Goal: Transaction & Acquisition: Purchase product/service

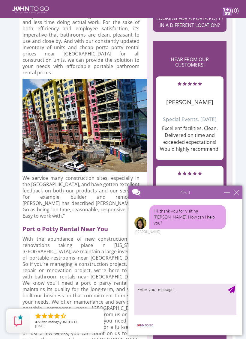
scroll to position [659, 0]
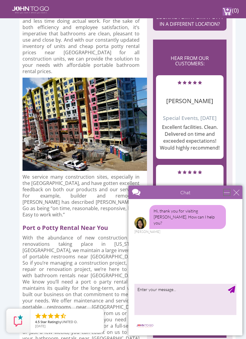
click at [228, 192] on div "minimize" at bounding box center [227, 192] width 6 height 6
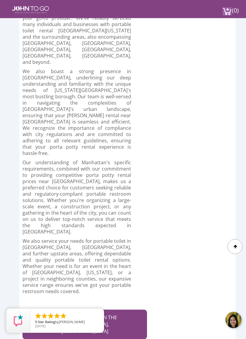
scroll to position [3466, 0]
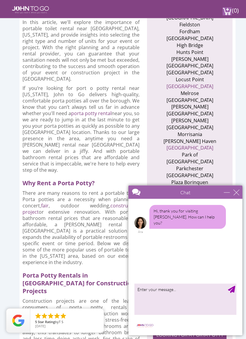
scroll to position [341, 0]
click at [225, 194] on div "minimize" at bounding box center [227, 192] width 6 height 6
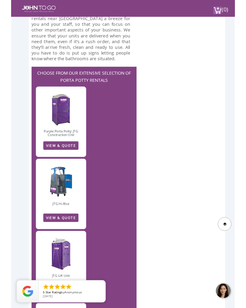
scroll to position [1975, 0]
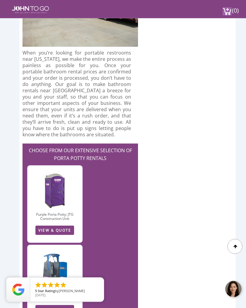
scroll to position [1901, 0]
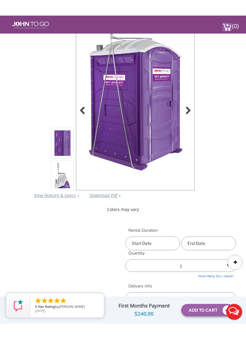
scroll to position [63, 0]
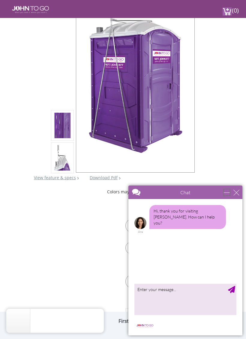
click at [225, 194] on div "minimize" at bounding box center [227, 192] width 6 height 6
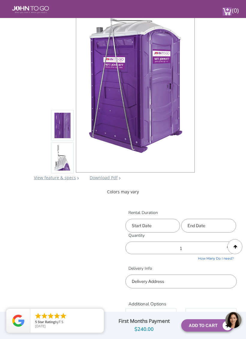
click at [157, 222] on input "text" at bounding box center [152, 226] width 55 height 14
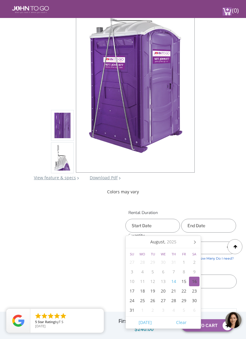
click at [193, 280] on div "16" at bounding box center [194, 282] width 10 height 10
type input "08/16/2025"
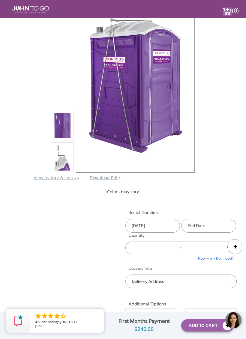
click at [216, 219] on input "text" at bounding box center [208, 226] width 55 height 14
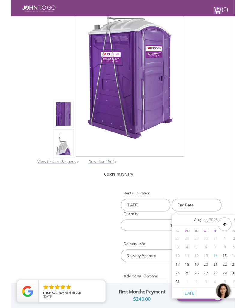
scroll to position [63, 11]
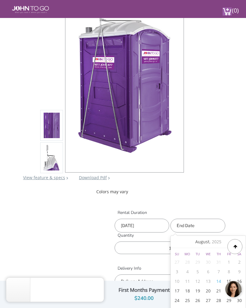
click at [239, 280] on div "16" at bounding box center [239, 282] width 10 height 10
type input "08/16/2025"
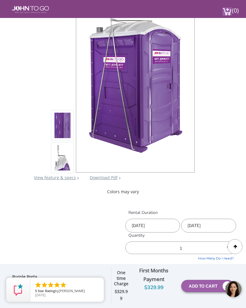
scroll to position [63, 0]
click at [236, 245] on div at bounding box center [234, 246] width 15 height 15
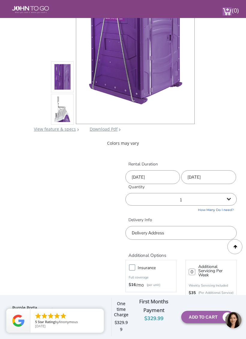
scroll to position [114, 0]
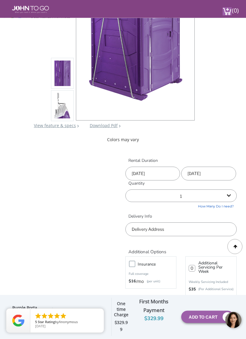
click at [180, 198] on select "1 2 (5% discount) 3 (8% discount) 4 (10% discount) 5 (12% discount) 6 (12% disc…" at bounding box center [180, 196] width 111 height 13
select select "2"
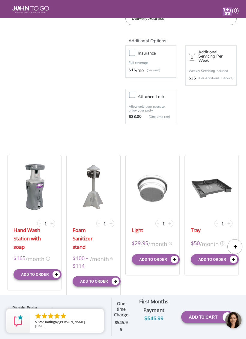
scroll to position [326, 0]
click at [53, 222] on span "+" at bounding box center [51, 222] width 3 height 7
type input "2"
click at [39, 273] on button "Add to order" at bounding box center [37, 274] width 48 height 10
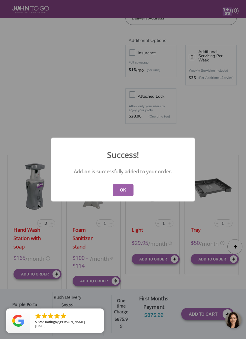
click at [122, 194] on button "OK" at bounding box center [123, 190] width 21 height 12
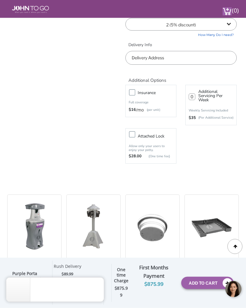
scroll to position [286, 0]
click at [135, 132] on label "Attached lock" at bounding box center [157, 135] width 44 height 7
click at [0, 0] on input "Attached lock" at bounding box center [0, 0] width 0 height 0
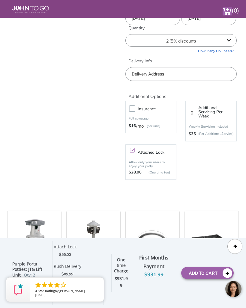
scroll to position [270, 0]
click at [135, 112] on label "Insurance" at bounding box center [157, 108] width 44 height 7
click at [0, 0] on input "Insurance" at bounding box center [0, 0] width 0 height 0
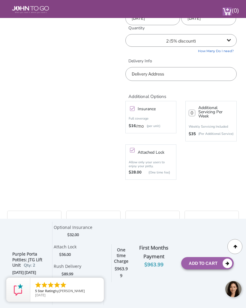
click at [135, 106] on label "Insurance" at bounding box center [157, 108] width 44 height 7
click at [0, 0] on input "Insurance" at bounding box center [0, 0] width 0 height 0
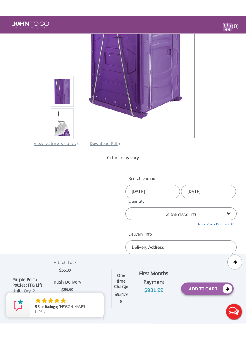
scroll to position [112, 0]
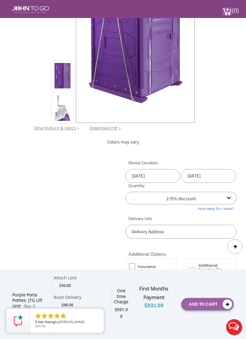
click at [190, 225] on input "text" at bounding box center [180, 232] width 111 height 14
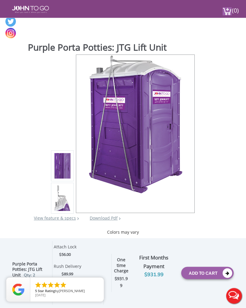
scroll to position [0, 0]
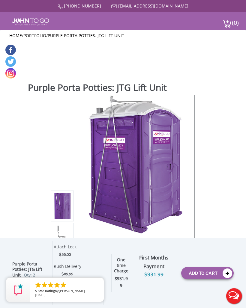
click at [208, 281] on div "877 564 6977 info@johntogo.com Porta Potty Portable Toilets ADA Accessible Unit…" at bounding box center [123, 158] width 246 height 316
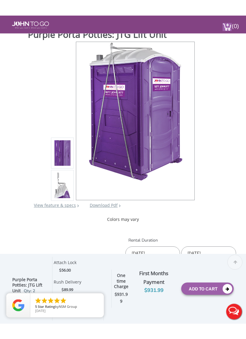
scroll to position [51, 0]
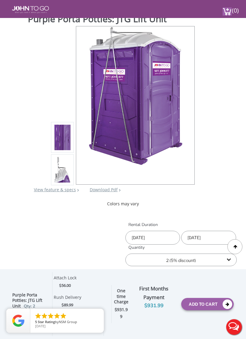
click at [220, 308] on button "Add To Cart" at bounding box center [207, 304] width 52 height 12
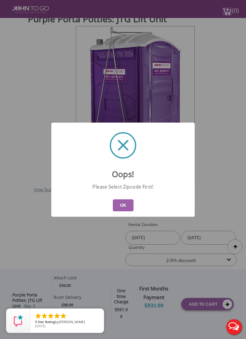
click at [122, 210] on button "OK" at bounding box center [123, 205] width 21 height 12
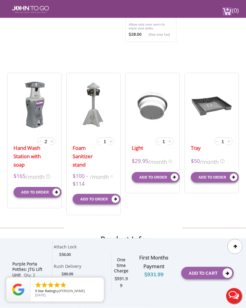
scroll to position [408, 0]
click at [103, 140] on input "1" at bounding box center [104, 141] width 7 height 7
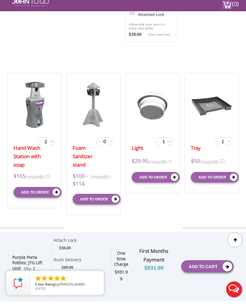
scroll to position [400, 0]
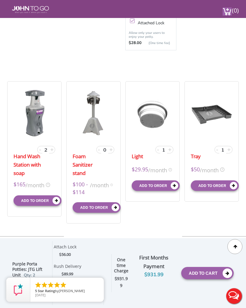
type input "0"
click at [163, 151] on input "1" at bounding box center [163, 150] width 7 height 7
click at [162, 150] on input "1" at bounding box center [163, 150] width 7 height 7
click at [163, 150] on input "1" at bounding box center [163, 150] width 7 height 7
click at [162, 150] on input "1" at bounding box center [163, 150] width 7 height 7
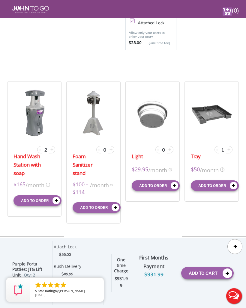
type input "0"
click at [221, 149] on input "1" at bounding box center [222, 150] width 7 height 7
click at [222, 148] on input "1" at bounding box center [222, 150] width 7 height 7
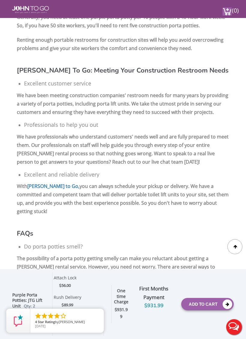
scroll to position [1481, 0]
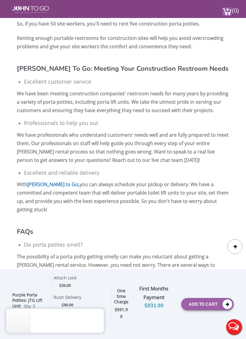
type input "0"
click at [209, 308] on button "Add To Cart" at bounding box center [207, 304] width 52 height 12
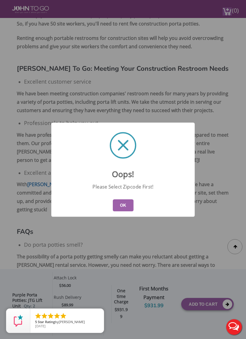
click at [123, 208] on button "OK" at bounding box center [123, 205] width 21 height 12
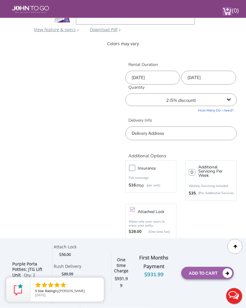
scroll to position [209, 0]
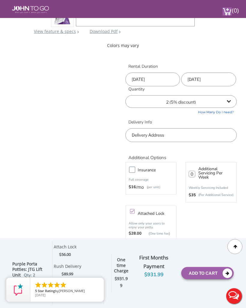
click at [159, 140] on input "text" at bounding box center [180, 135] width 111 height 14
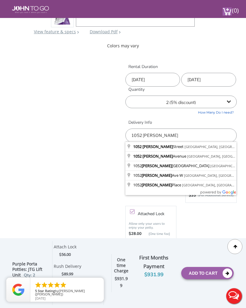
type input "1052 Gerard Avenue, The Bronx, NY, USA"
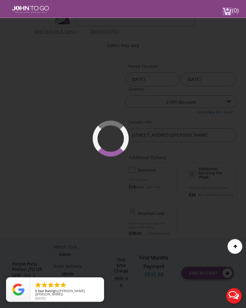
scroll to position [209, 0]
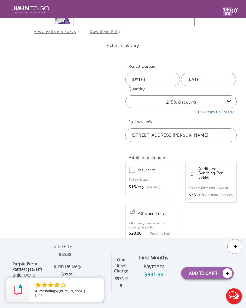
click at [202, 279] on button "Add To Cart" at bounding box center [207, 273] width 52 height 12
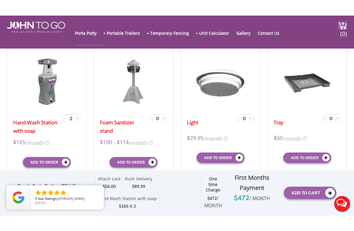
scroll to position [203, 0]
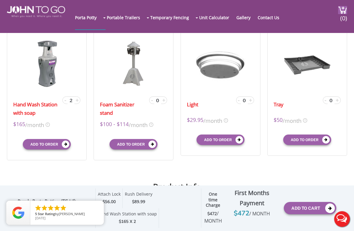
click at [67, 144] on icon "submit" at bounding box center [65, 144] width 7 height 7
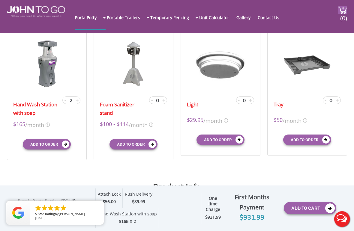
click at [67, 144] on icon "submit" at bounding box center [65, 144] width 7 height 7
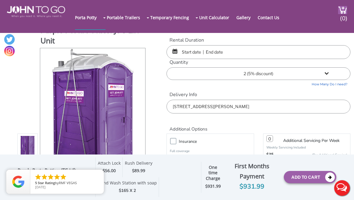
scroll to position [0, 0]
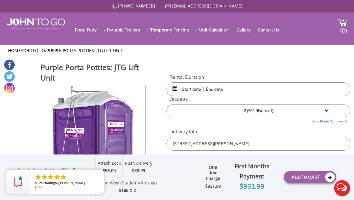
click at [192, 85] on input "text" at bounding box center [258, 89] width 184 height 14
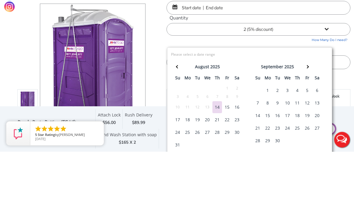
scroll to position [49, 0]
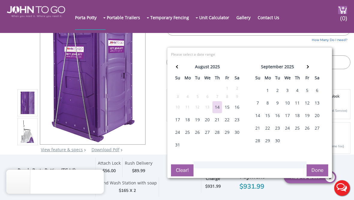
click at [237, 106] on div "16" at bounding box center [237, 107] width 10 height 12
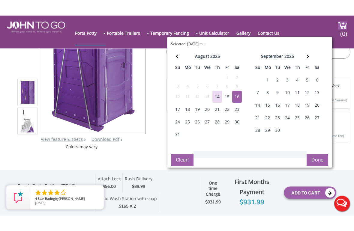
scroll to position [76, 0]
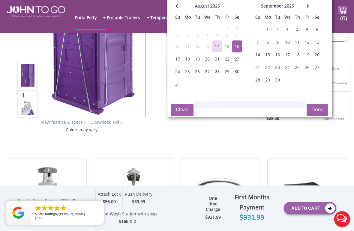
click at [245, 111] on button "Done" at bounding box center [317, 110] width 22 height 12
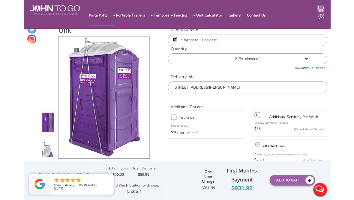
scroll to position [9, 0]
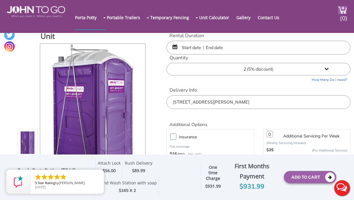
click at [191, 48] on input "text" at bounding box center [258, 48] width 184 height 14
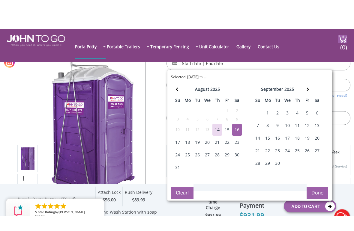
scroll to position [22, 0]
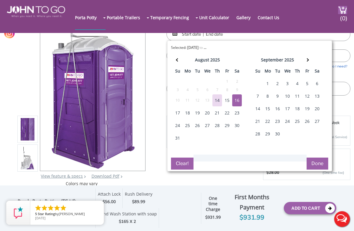
click at [239, 99] on div "16" at bounding box center [237, 100] width 10 height 12
type input "08/16/2025 to 08/16/2025"
click at [238, 101] on div "16" at bounding box center [237, 100] width 10 height 12
click at [245, 165] on button "Done" at bounding box center [317, 164] width 22 height 12
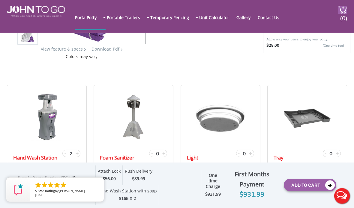
scroll to position [150, 0]
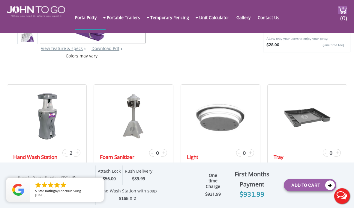
click at [245, 192] on button "Add To Cart" at bounding box center [310, 185] width 52 height 12
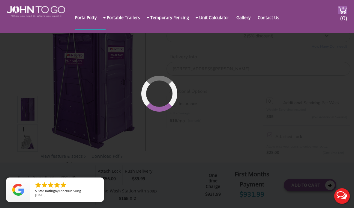
scroll to position [41, 0]
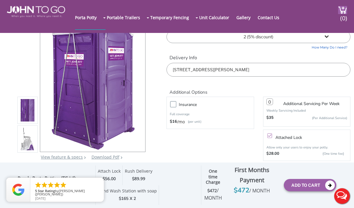
click at [245, 9] on img at bounding box center [342, 10] width 9 height 8
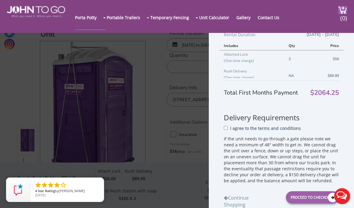
scroll to position [250, 0]
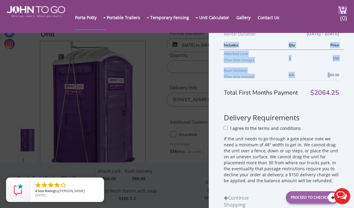
click at [245, 83] on div "Includes Qty Price Attached Lock (One time charge) 2 $56 Rush Delivery (One tim…" at bounding box center [281, 65] width 124 height 49
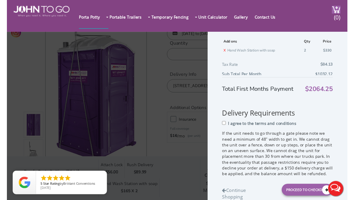
scroll to position [18, 0]
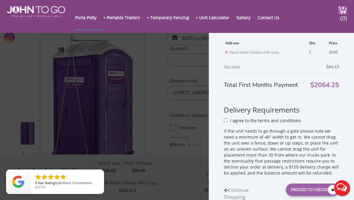
click at [228, 122] on input "I agree to the terms and conditions" at bounding box center [226, 120] width 4 height 4
checkbox input "true"
click at [245, 196] on div "Proceed to Checkout" at bounding box center [312, 190] width 53 height 12
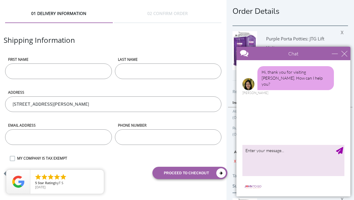
click at [338, 49] on div "Chat" at bounding box center [293, 53] width 114 height 13
click at [334, 52] on div "minimize" at bounding box center [335, 54] width 6 height 6
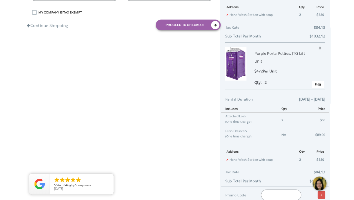
scroll to position [143, 0]
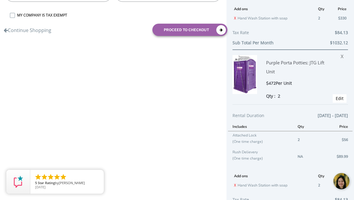
click at [341, 58] on span "X" at bounding box center [344, 56] width 6 height 8
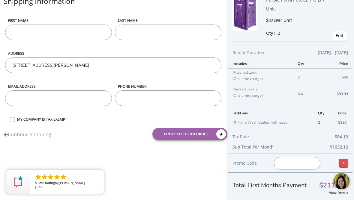
scroll to position [31, 0]
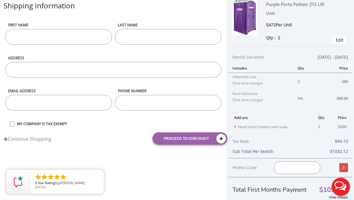
scroll to position [39, 0]
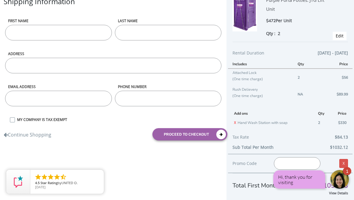
click at [305, 178] on div "Hi, thank you for visiting [PERSON_NAME]. How can I help you?" at bounding box center [299, 179] width 43 height 11
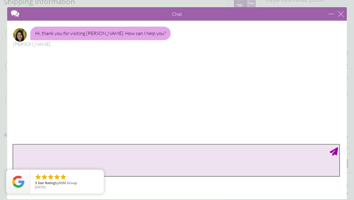
click at [239, 159] on textarea "type your message" at bounding box center [176, 160] width 326 height 31
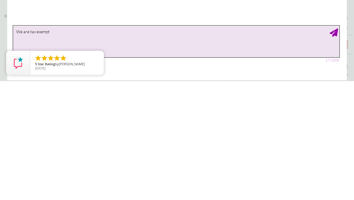
type textarea "We are tax exempt?"
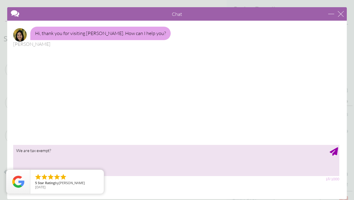
scroll to position [0, 0]
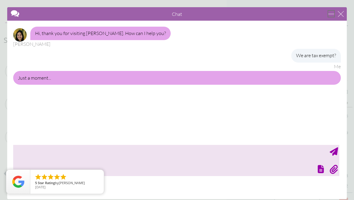
click at [332, 15] on div "minimize" at bounding box center [331, 14] width 6 height 6
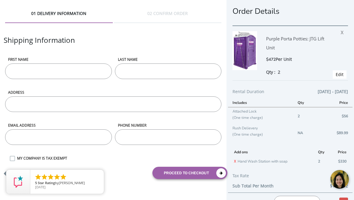
click at [14, 157] on label "MY COMPANY IS TAX EXEMPT" at bounding box center [118, 158] width 209 height 5
click at [0, 0] on input "MY COMPANY IS TAX EXEMPT" at bounding box center [0, 0] width 0 height 0
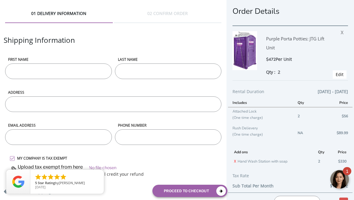
click at [339, 177] on div at bounding box center [339, 180] width 21 height 21
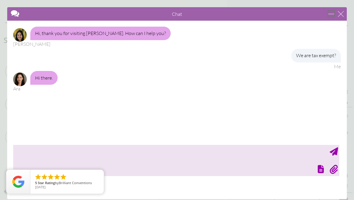
click at [329, 14] on div "minimize" at bounding box center [331, 14] width 6 height 6
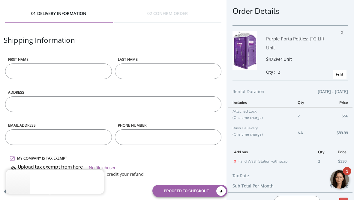
click at [347, 172] on span "1" at bounding box center [347, 171] width 2 height 4
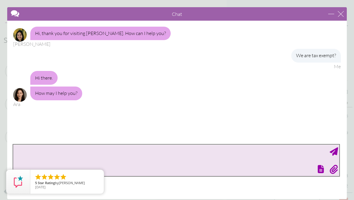
click at [188, 162] on textarea "type your message" at bounding box center [176, 160] width 326 height 31
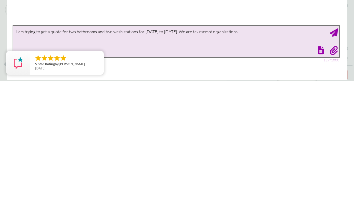
type textarea "I am trying to get a quote for two bathrooms and two wash stations for [DATE] t…"
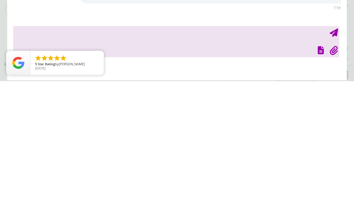
scroll to position [39, 0]
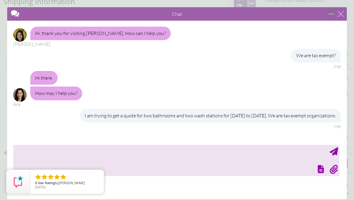
click at [329, 12] on div "minimize" at bounding box center [331, 14] width 6 height 6
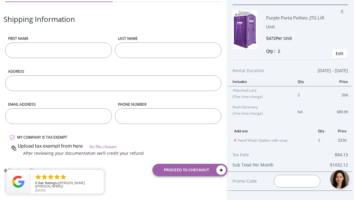
scroll to position [0, 0]
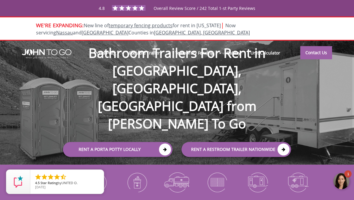
click at [346, 177] on div "1" at bounding box center [347, 174] width 7 height 7
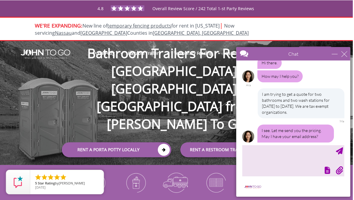
scroll to position [0, 1]
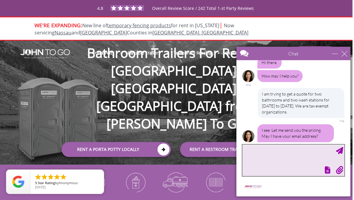
click at [273, 164] on textarea "type your message" at bounding box center [293, 160] width 102 height 31
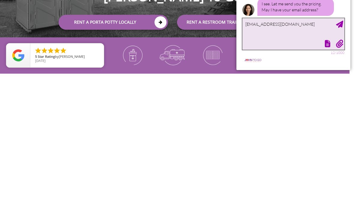
type textarea "[EMAIL_ADDRESS][DOMAIN_NAME]"
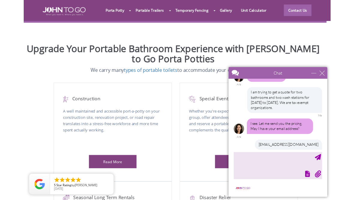
scroll to position [225, 4]
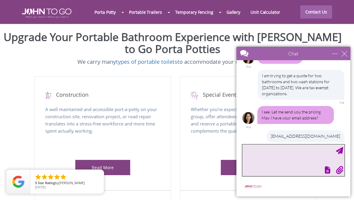
click at [335, 53] on div "minimize" at bounding box center [335, 54] width 6 height 6
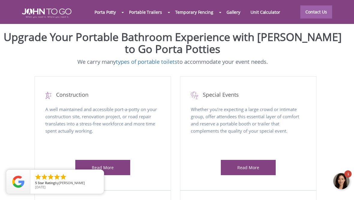
click at [350, 172] on div "1" at bounding box center [347, 174] width 7 height 7
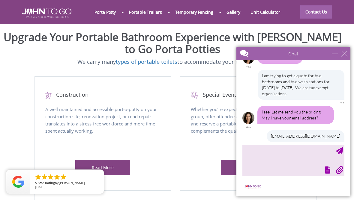
scroll to position [95, 0]
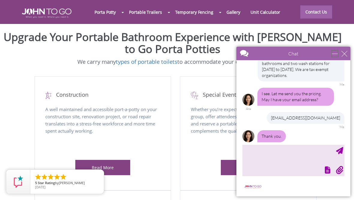
click at [335, 51] on div "minimize" at bounding box center [335, 54] width 6 height 6
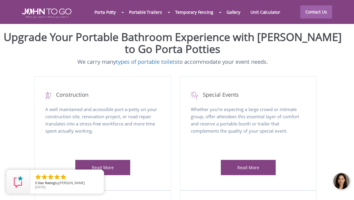
click at [250, 169] on link "Read More" at bounding box center [248, 168] width 22 height 6
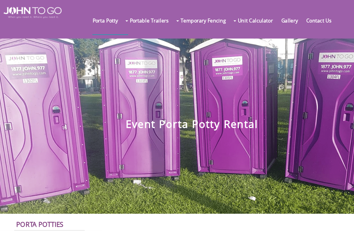
click at [0, 0] on link "Restroom Trailers" at bounding box center [0, 0] width 0 height 0
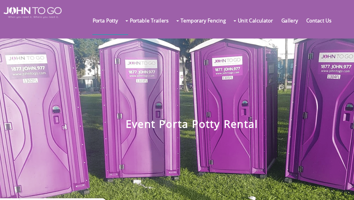
click at [277, 18] on link "Contact Us" at bounding box center [289, 17] width 28 height 24
